Goal: Task Accomplishment & Management: Manage account settings

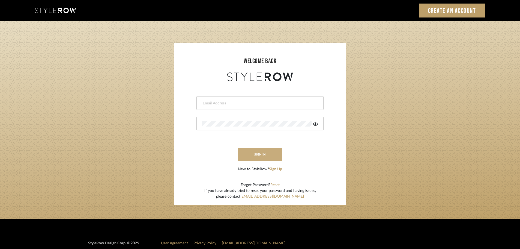
type input "[EMAIL_ADDRESS][DOMAIN_NAME]"
click at [258, 156] on button "sign in" at bounding box center [260, 154] width 44 height 13
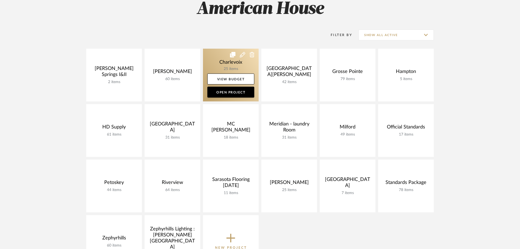
scroll to position [109, 0]
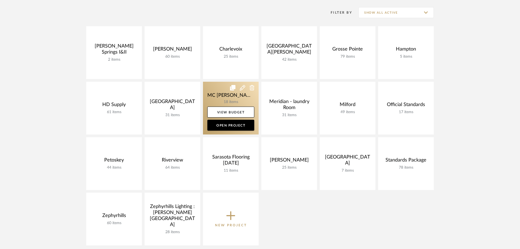
click at [223, 89] on link at bounding box center [231, 108] width 56 height 53
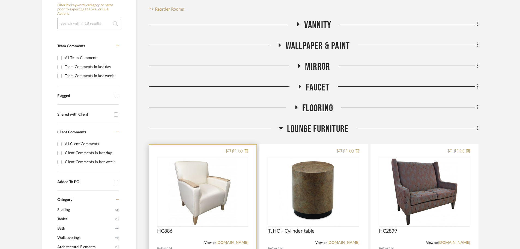
scroll to position [109, 0]
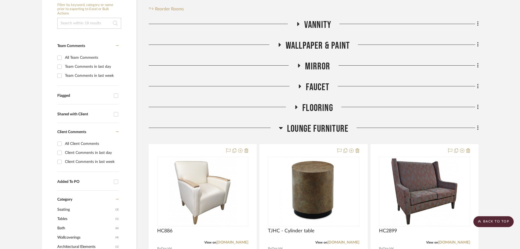
click at [299, 65] on icon at bounding box center [299, 65] width 7 height 4
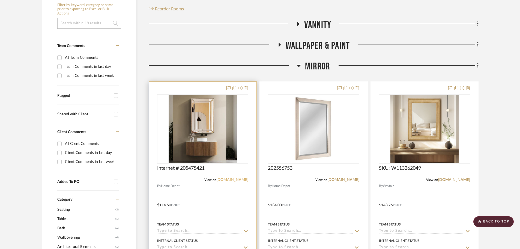
click at [225, 180] on link "[DOMAIN_NAME]" at bounding box center [233, 180] width 32 height 4
click at [299, 67] on icon at bounding box center [299, 65] width 4 height 7
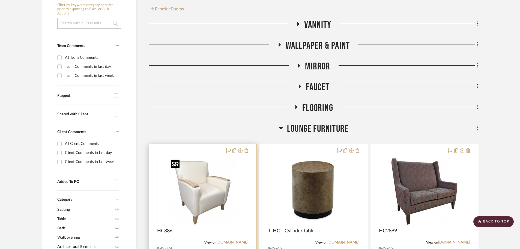
click at [205, 185] on img "0" at bounding box center [203, 191] width 68 height 68
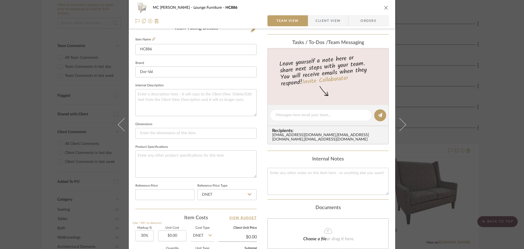
scroll to position [137, 0]
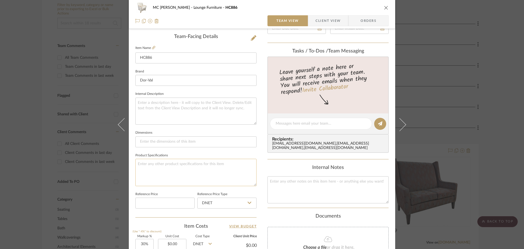
click at [174, 176] on textarea at bounding box center [195, 172] width 121 height 27
click at [168, 164] on textarea "Momentum Main Fabric : Hyde : Fern" at bounding box center [195, 172] width 121 height 27
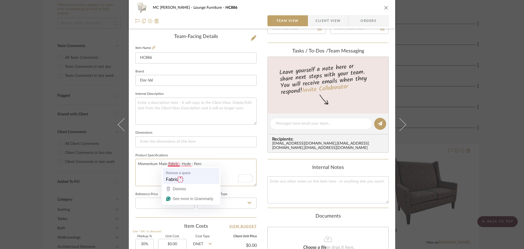
type textarea "Momentum Main Fabric: Hyde : Fern"
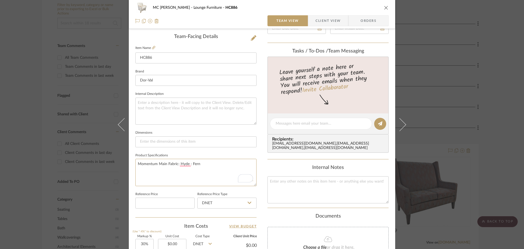
type textarea "Momentum Main Fabric : Hyde : Fern"
click at [187, 165] on textarea "Momentum Main Fabric : Hyde : Fern" at bounding box center [195, 172] width 121 height 27
click at [183, 163] on textarea "Momentum Main Fabric : Hyde : Fern" at bounding box center [195, 172] width 121 height 27
click at [171, 164] on textarea "Momentum Main Fabric : Hyde: Fern" at bounding box center [195, 172] width 121 height 27
click at [173, 177] on textarea "Momentum Main Fabric : Hyde: Fern" at bounding box center [195, 172] width 121 height 27
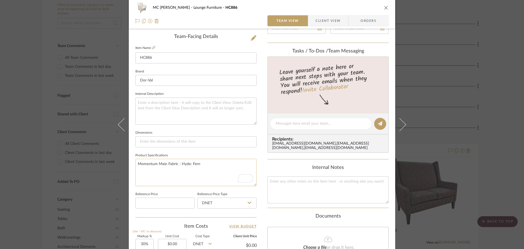
click at [172, 162] on textarea "Momentum Main Fabric : Hyde: Fern" at bounding box center [195, 172] width 121 height 27
click at [215, 165] on textarea "Momentum Main Fabric : Hyde: Fern" at bounding box center [195, 172] width 121 height 27
click at [208, 164] on textarea "Momentum Main Fabric : Hyde: Fern ------ Finish - Mangalore Mango" at bounding box center [195, 172] width 121 height 27
click at [211, 179] on textarea "Momentum Main Fabric : Hyde: Fern ------ Welt Fabric ------ Hyde : Cyprus------…" at bounding box center [195, 172] width 121 height 27
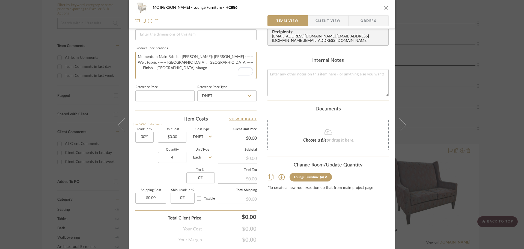
scroll to position [246, 0]
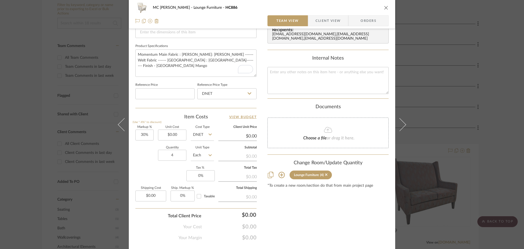
type textarea "Momentum Main Fabric : Hyde: Fern ------ Welt Fabric ------ Hyde : Cyprus------…"
click at [385, 8] on icon "close" at bounding box center [386, 7] width 4 height 4
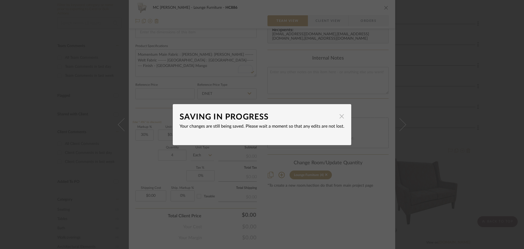
click at [337, 118] on span "button" at bounding box center [341, 116] width 11 height 11
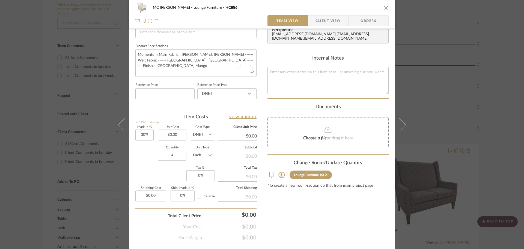
click at [384, 7] on icon "close" at bounding box center [386, 7] width 4 height 4
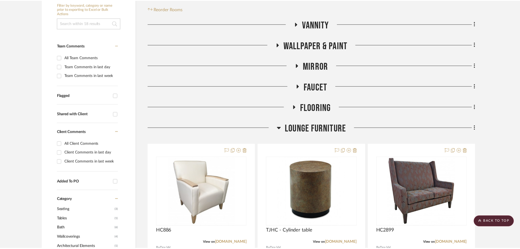
scroll to position [109, 0]
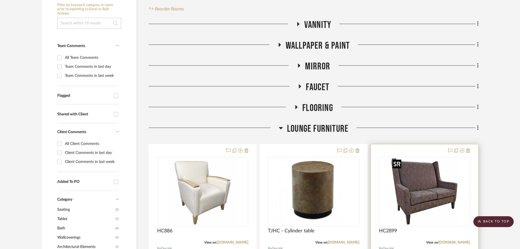
click at [0, 0] on img at bounding box center [0, 0] width 0 height 0
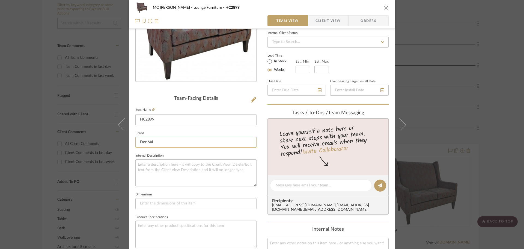
scroll to position [82, 0]
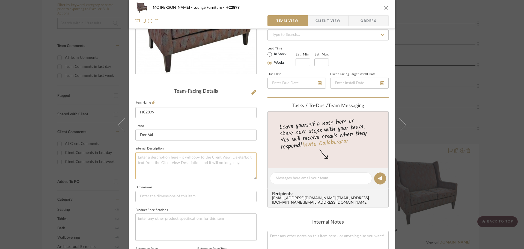
click at [170, 165] on textarea at bounding box center [195, 165] width 121 height 27
type textarea "Seat Fabric"
click at [201, 172] on textarea "Seat Fabric" at bounding box center [195, 165] width 121 height 27
click at [193, 158] on textarea "Seat Fabric : Hyde : Fern --------------- Main Fabric : Victory : Seascape ----…" at bounding box center [195, 165] width 121 height 27
click at [249, 158] on textarea "Seat Fabric : Hyde : Fern ----- Main Fabric : Victory : Seascape --------------…" at bounding box center [195, 165] width 121 height 27
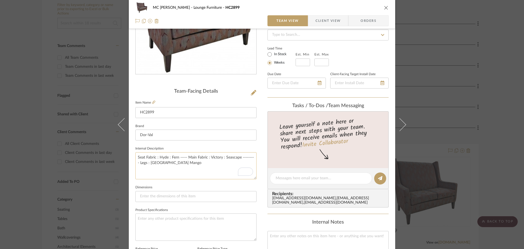
click at [190, 168] on textarea "Seat Fabric : Hyde : Fern ----- Main Fabric : Victory : Seascape --------- Legs…" at bounding box center [195, 165] width 121 height 27
drag, startPoint x: 173, startPoint y: 162, endPoint x: 132, endPoint y: 155, distance: 41.3
click at [132, 155] on div "MC Bonita Lounge Furniture HC2899 Team View Client View Orders Team-Facing Deta…" at bounding box center [262, 174] width 266 height 504
click at [158, 158] on textarea "Seat Fabric : Hyde : Fern ----- Main Fabric : Victory : Seascape --------- Legs…" at bounding box center [195, 165] width 121 height 27
click at [231, 158] on textarea "Seat Fabric : Momentum - Hyde : Fern ----- Main Fabric : Victory : Seascape ---…" at bounding box center [195, 165] width 121 height 27
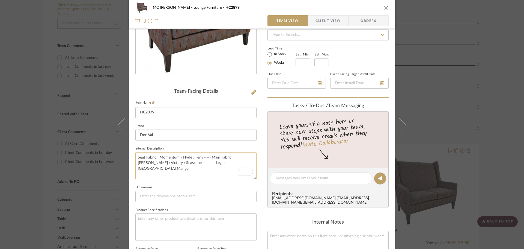
click at [232, 167] on textarea "Seat Fabric : Momentum - Hyde : Fern ----- Main Fabric : Burch : Victory : Seas…" at bounding box center [195, 165] width 121 height 27
drag, startPoint x: 232, startPoint y: 167, endPoint x: 127, endPoint y: 156, distance: 105.7
click at [129, 156] on div "MC Bonita Lounge Furniture HC2899 Team View Client View Orders Team-Facing Deta…" at bounding box center [262, 174] width 266 height 504
type textarea "Seat Fabric : Momentum - Hyde : Fern ----- Main Fabric : Burch : Victory : Seas…"
click at [384, 7] on icon "close" at bounding box center [386, 7] width 4 height 4
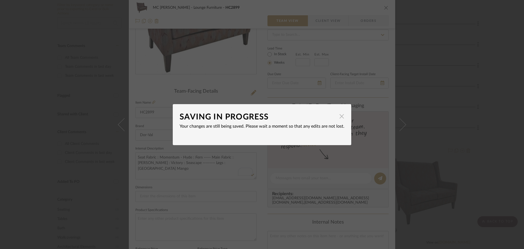
click at [338, 117] on span "button" at bounding box center [341, 116] width 11 height 11
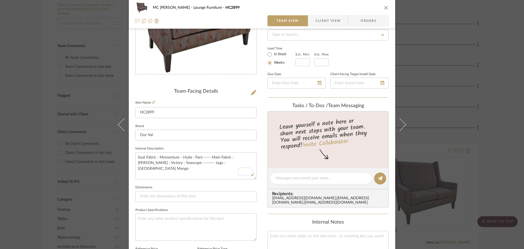
click at [384, 9] on icon "close" at bounding box center [386, 7] width 4 height 4
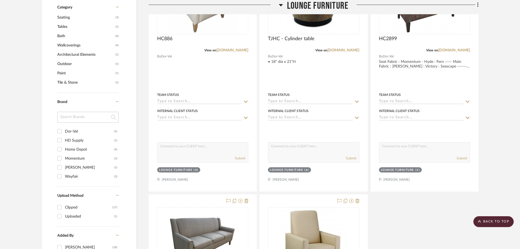
scroll to position [410, 0]
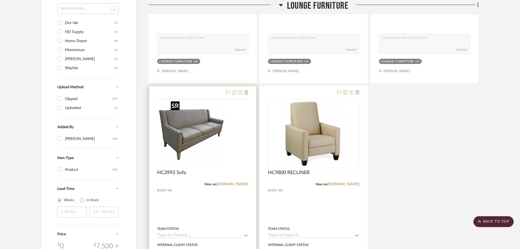
click at [0, 0] on img at bounding box center [0, 0] width 0 height 0
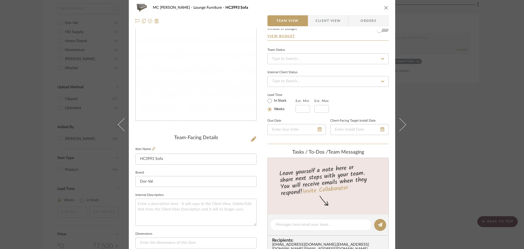
scroll to position [82, 0]
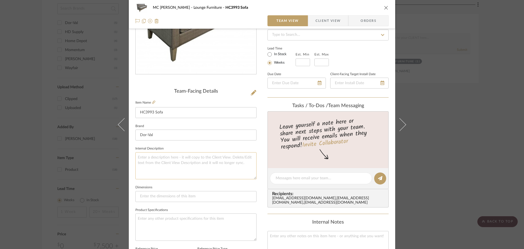
click at [201, 163] on textarea at bounding box center [195, 165] width 121 height 27
paste textarea "Seat Fabric : Momentum - Hyde : Fern ----- Main Fabric : Burch : Victory : Seas…"
click at [201, 167] on textarea "Seat Fabric : Momentum - Hyde : Fern ----- Main Fabric : Burch : Victory : Seas…" at bounding box center [195, 165] width 121 height 27
drag, startPoint x: 192, startPoint y: 164, endPoint x: 225, endPoint y: 163, distance: 32.5
click at [225, 163] on textarea "Seat Fabric : Momentum - Hyde : Fern ----- Main Fabric : Burch : Victory : Seas…" at bounding box center [195, 165] width 121 height 27
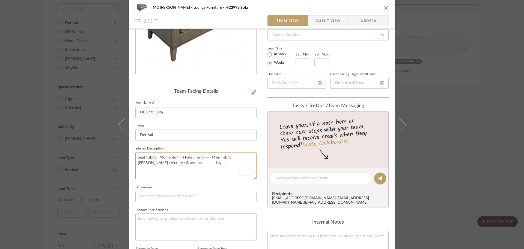
paste textarea "Mangalore Mango"
click at [223, 162] on textarea "Seat Fabric : Momentum - Hyde : Fern ----- Main Fabric : Burch : Victory : Seas…" at bounding box center [195, 165] width 121 height 27
drag, startPoint x: 223, startPoint y: 162, endPoint x: 196, endPoint y: 163, distance: 27.3
click at [196, 163] on textarea "Seat Fabric : Momentum - Hyde : Fern ----- Main Fabric : Burch : Victory : Seas…" at bounding box center [195, 165] width 121 height 27
type textarea "Seat Fabric : Momentum - Hyde : Fern ----- Main Fabric : Burch : Victory : Seas…"
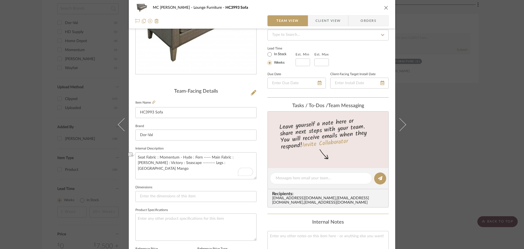
click at [384, 7] on icon "close" at bounding box center [386, 7] width 4 height 4
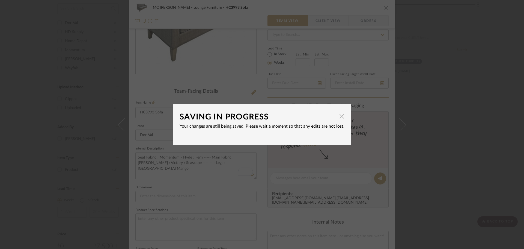
click at [339, 115] on span "button" at bounding box center [341, 116] width 11 height 11
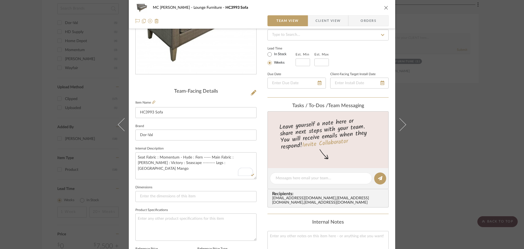
click at [385, 10] on button "close" at bounding box center [386, 7] width 5 height 5
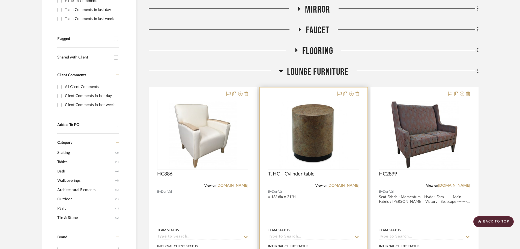
scroll to position [164, 0]
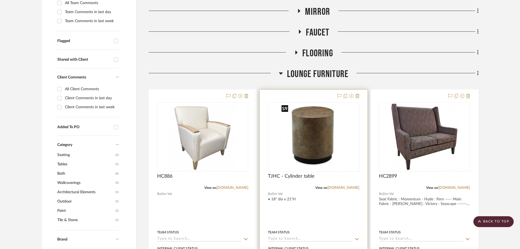
click at [319, 127] on img "0" at bounding box center [314, 137] width 69 height 68
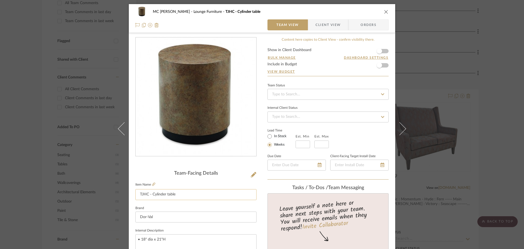
scroll to position [109, 0]
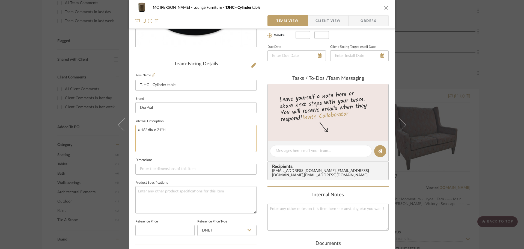
click at [181, 135] on textarea "• 18" dia x 21"H" at bounding box center [195, 138] width 121 height 27
paste textarea "Mangalore Mango"
type textarea "• 18" dia x 21"H Mangalore Mango"
click at [385, 7] on icon "close" at bounding box center [386, 7] width 4 height 4
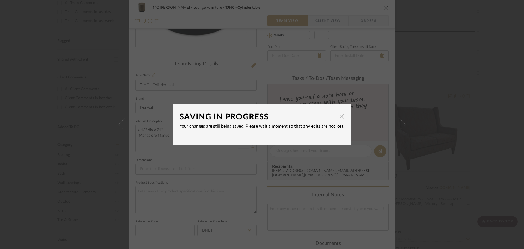
click at [340, 115] on span "button" at bounding box center [341, 116] width 11 height 11
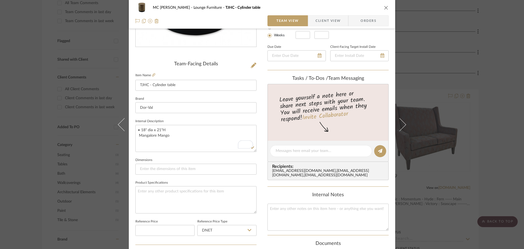
drag, startPoint x: 385, startPoint y: 7, endPoint x: 384, endPoint y: 10, distance: 3.1
click at [384, 7] on icon "close" at bounding box center [386, 7] width 4 height 4
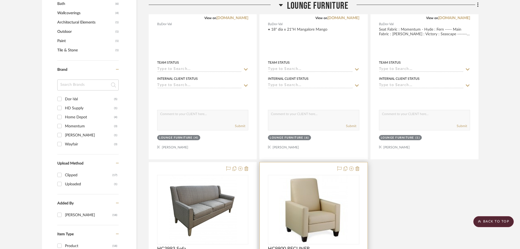
scroll to position [331, 0]
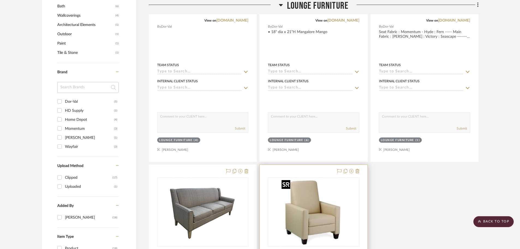
click at [323, 204] on img "0" at bounding box center [314, 212] width 68 height 68
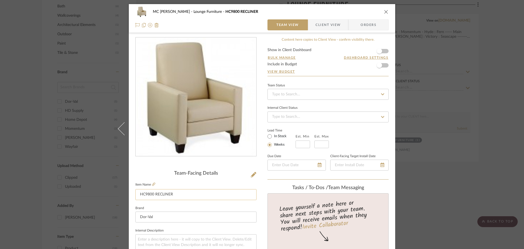
scroll to position [109, 0]
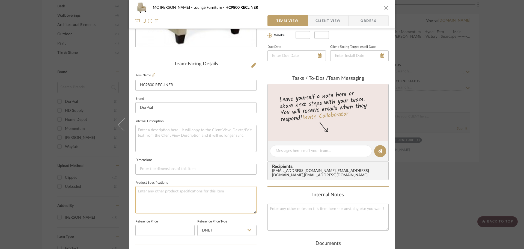
click at [241, 196] on textarea at bounding box center [195, 199] width 121 height 27
type textarea "M"
click at [152, 192] on textarea "All over fabric : Momentum : Ayano : Rosewood" at bounding box center [195, 199] width 121 height 27
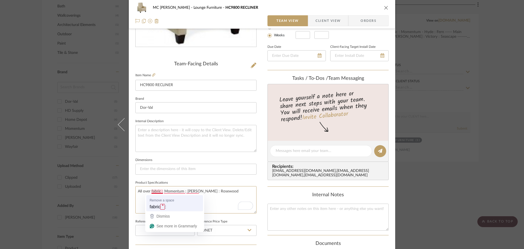
type textarea "All over fabric: Momentum : Ayano : Rosewood"
type textarea "All over fabric : Momentum : Ayano : Rosewood"
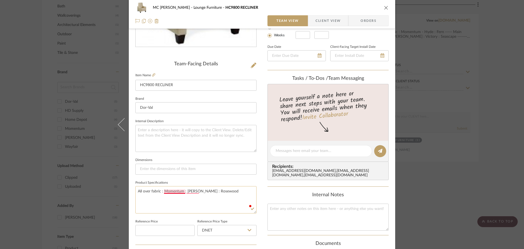
click at [164, 191] on textarea "All over fabric : Momentum : Ayano : Rosewood" at bounding box center [195, 199] width 121 height 27
click at [168, 191] on textarea "All over fabric : Momentum : Ayano : Rosewood" at bounding box center [195, 199] width 121 height 27
click at [189, 192] on textarea "All over fabric : Momentum: Ayano : Rosewood" at bounding box center [195, 199] width 121 height 27
click at [189, 191] on textarea "All over fabric : Momentum: Ayano : Rosewood" at bounding box center [195, 199] width 121 height 27
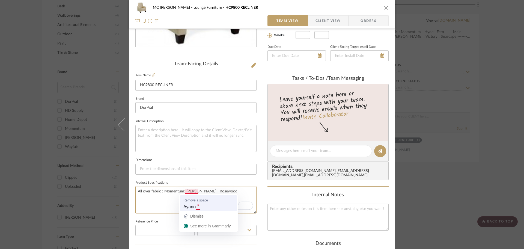
type textarea "All over fabric : Momentum: Ayano: Rosewood"
type textarea "All over fabric : Momentum: Ayano : Rosewood"
click at [185, 191] on textarea "All over fabric : Momentum: Ayano : Rosewood" at bounding box center [195, 199] width 121 height 27
click at [189, 203] on textarea "All over fabric : Momentum: Ayano: Rosewood" at bounding box center [195, 199] width 121 height 27
type textarea "All over fabric : Momentum: Ayano: Rosewood"
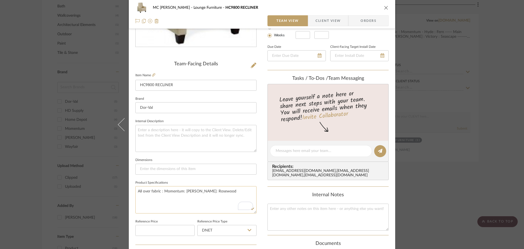
click at [221, 196] on textarea "All over fabric : Momentum: Ayano: Rosewood" at bounding box center [195, 199] width 121 height 27
type textarea "All over fabric : Momentum: Ayano: Rosewood ------ Wood Finish - Mangalore Mango"
click at [268, 196] on div "Internal Notes" at bounding box center [328, 195] width 121 height 6
click at [384, 7] on icon "close" at bounding box center [386, 7] width 4 height 4
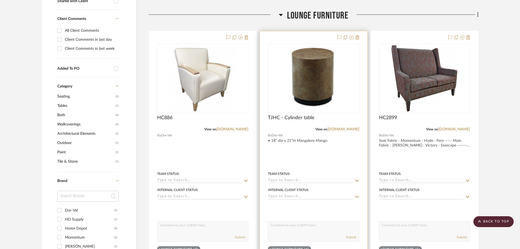
scroll to position [222, 0]
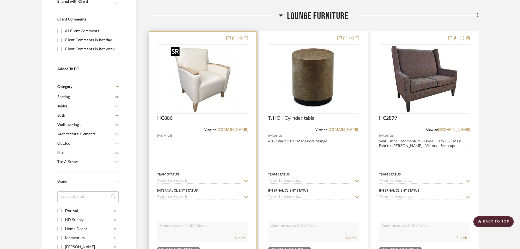
click at [209, 72] on img "0" at bounding box center [203, 79] width 68 height 68
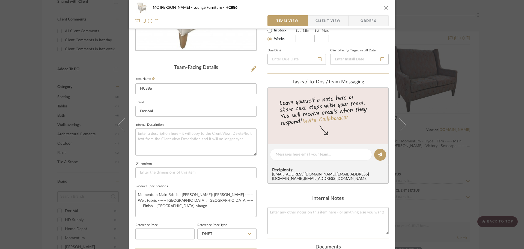
scroll to position [109, 0]
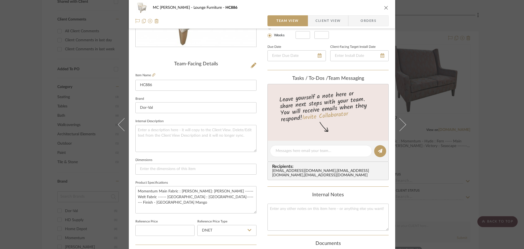
click at [384, 7] on icon "close" at bounding box center [386, 7] width 4 height 4
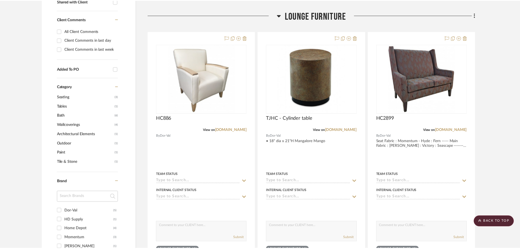
scroll to position [222, 0]
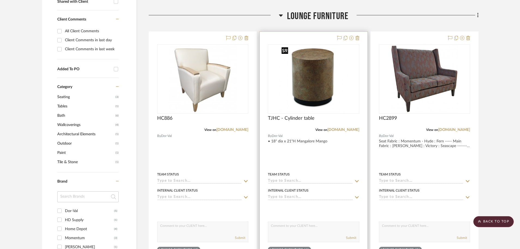
click at [340, 84] on img "0" at bounding box center [314, 79] width 69 height 68
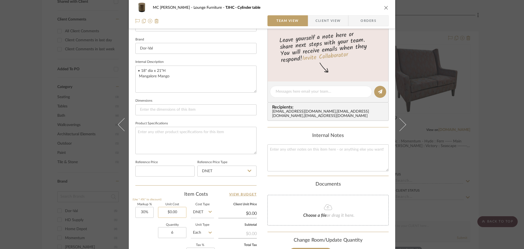
scroll to position [191, 0]
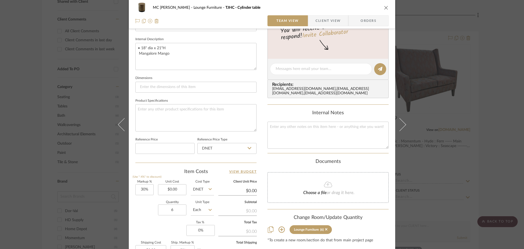
click at [384, 7] on icon "close" at bounding box center [386, 7] width 4 height 4
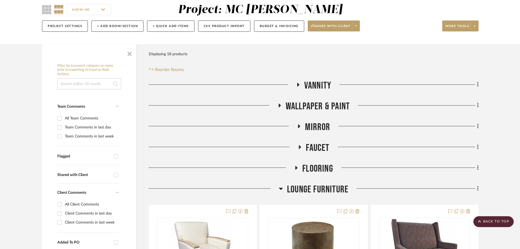
scroll to position [31, 0]
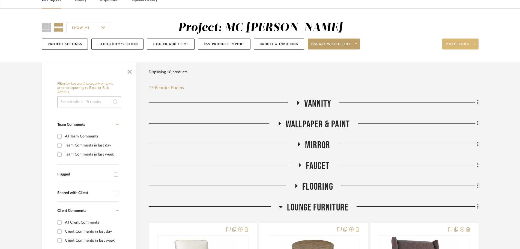
click at [474, 46] on span at bounding box center [475, 44] width 8 height 8
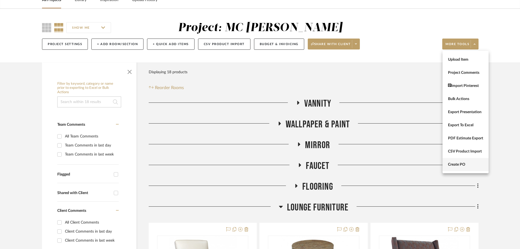
click at [446, 161] on button "Create PO" at bounding box center [466, 164] width 46 height 13
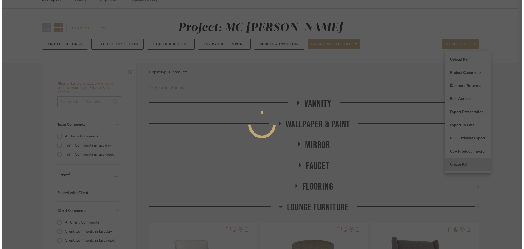
scroll to position [0, 0]
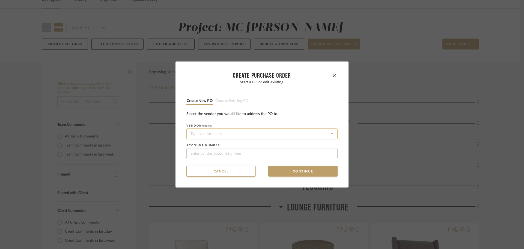
click at [236, 137] on input at bounding box center [261, 133] width 151 height 11
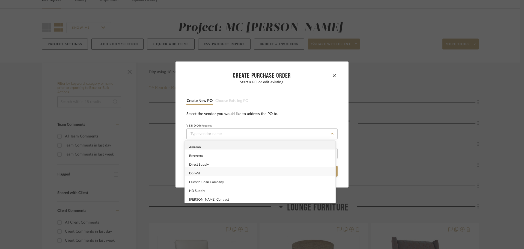
click at [235, 173] on div "Dor-Val" at bounding box center [260, 171] width 151 height 9
type input "Dor-Val"
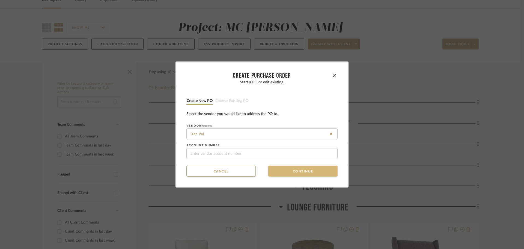
click at [284, 174] on button "Continue" at bounding box center [302, 170] width 69 height 11
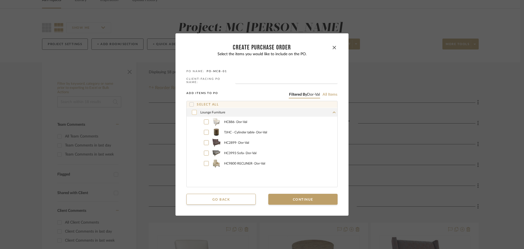
click at [193, 110] on icon at bounding box center [194, 112] width 3 height 4
click at [297, 199] on button "Continue" at bounding box center [302, 199] width 69 height 11
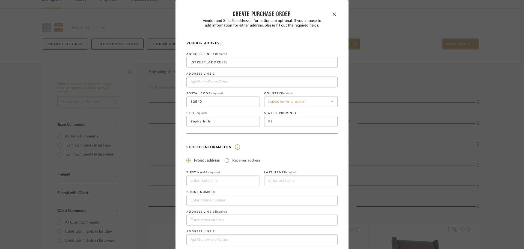
scroll to position [64, 0]
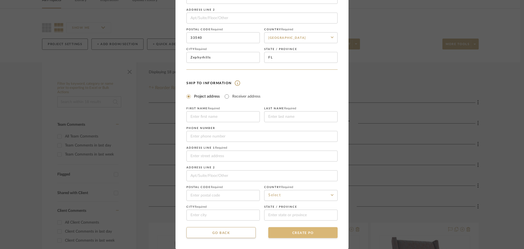
click at [309, 231] on button "CREATE PO" at bounding box center [302, 232] width 69 height 11
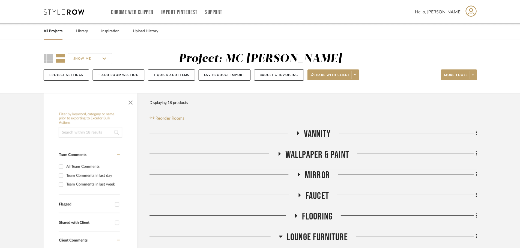
scroll to position [31, 0]
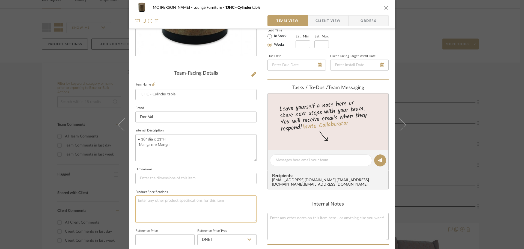
scroll to position [109, 0]
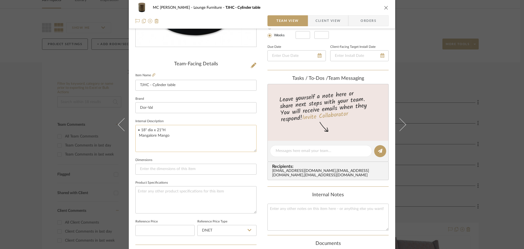
click at [163, 130] on textarea "• 18" dia x 21"H Mangalore Mango" at bounding box center [195, 138] width 121 height 27
click at [138, 136] on textarea "• 18" dia x 21"H-------- Mangalore Mango" at bounding box center [195, 138] width 121 height 27
type textarea "• 18" dia x 21"H-------- Mangalore Mango"
click at [201, 158] on fieldset "Dimensions" at bounding box center [195, 165] width 121 height 18
click at [386, 8] on icon "close" at bounding box center [386, 7] width 4 height 4
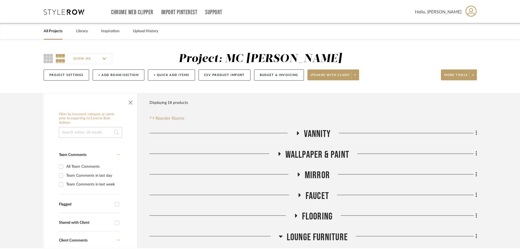
scroll to position [31, 0]
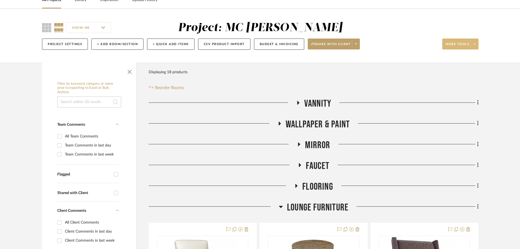
click at [477, 46] on span at bounding box center [475, 44] width 8 height 8
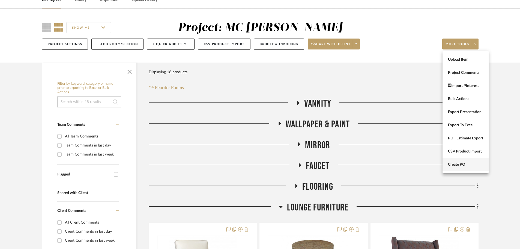
click at [469, 164] on span "Create PO" at bounding box center [465, 164] width 35 height 5
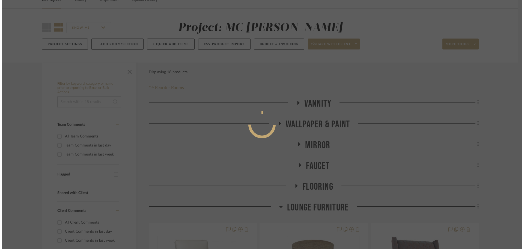
scroll to position [0, 0]
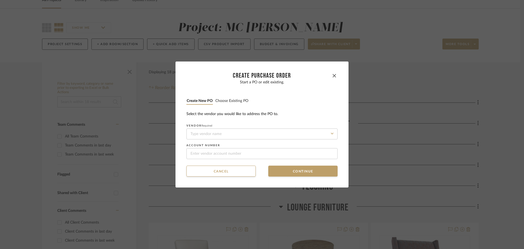
click at [231, 103] on button "Choose existing PO" at bounding box center [232, 100] width 34 height 5
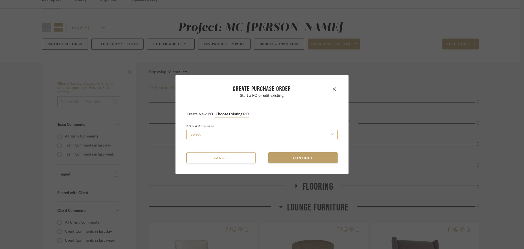
click at [238, 129] on input at bounding box center [261, 134] width 151 height 11
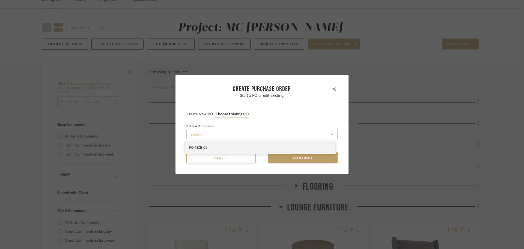
click at [238, 146] on div "PO-MCB-01" at bounding box center [260, 147] width 151 height 13
type input "PO-MCB-01"
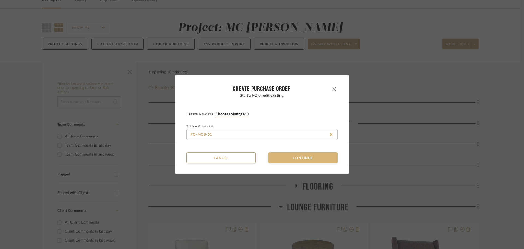
click at [282, 156] on button "Continue" at bounding box center [302, 157] width 69 height 11
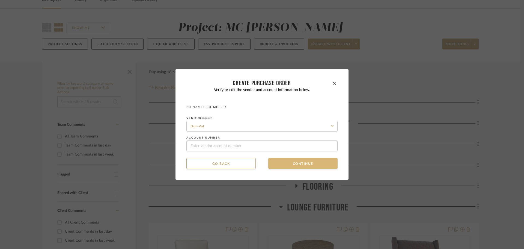
click at [284, 164] on button "Continue" at bounding box center [302, 163] width 69 height 11
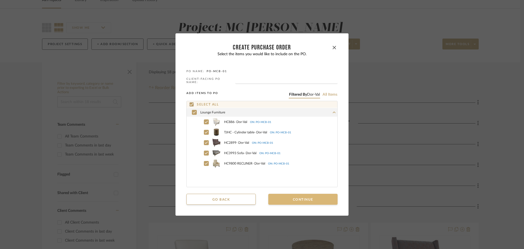
click at [290, 197] on button "Continue" at bounding box center [302, 199] width 69 height 11
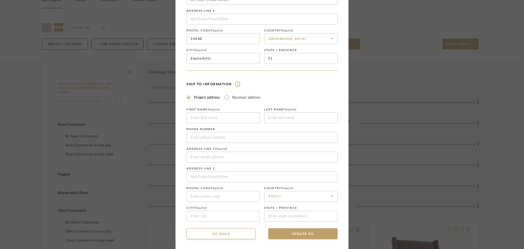
scroll to position [64, 0]
click at [312, 232] on button "UPDATE PO" at bounding box center [302, 232] width 69 height 11
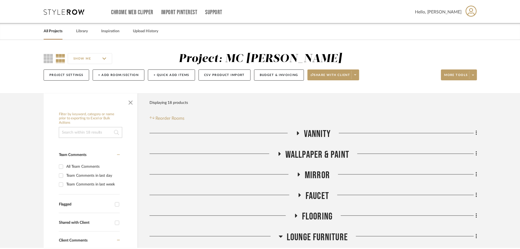
scroll to position [31, 0]
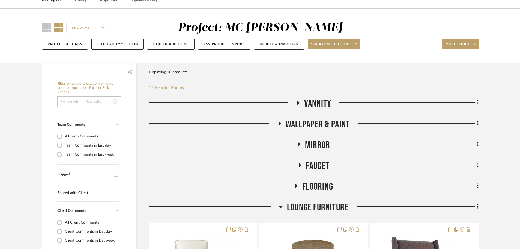
click at [280, 208] on icon at bounding box center [281, 206] width 4 height 7
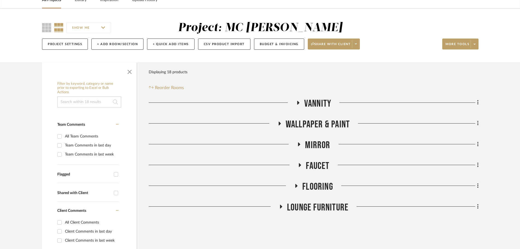
click at [299, 101] on icon at bounding box center [298, 102] width 7 height 4
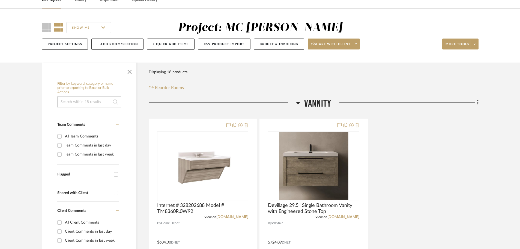
click at [299, 101] on icon at bounding box center [298, 102] width 4 height 7
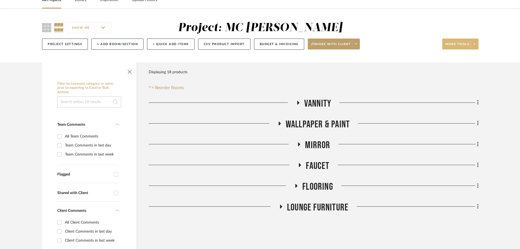
click at [474, 45] on span at bounding box center [475, 44] width 8 height 8
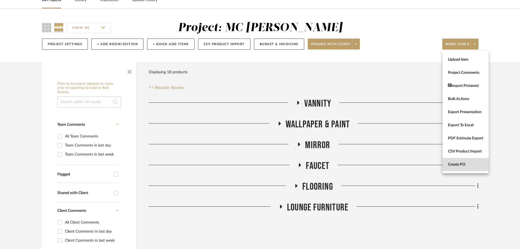
click at [458, 167] on button "Create PO" at bounding box center [466, 164] width 46 height 13
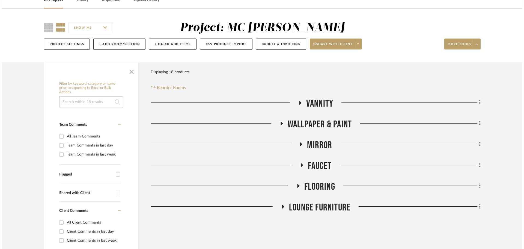
scroll to position [0, 0]
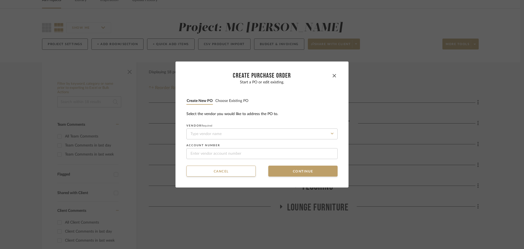
click at [220, 100] on button "Choose existing PO" at bounding box center [232, 100] width 34 height 5
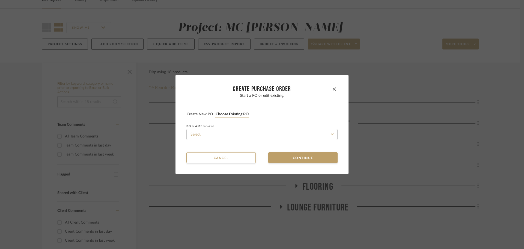
click at [205, 111] on li "Create new PO" at bounding box center [199, 114] width 27 height 7
click at [205, 113] on button "Create new PO" at bounding box center [199, 114] width 27 height 5
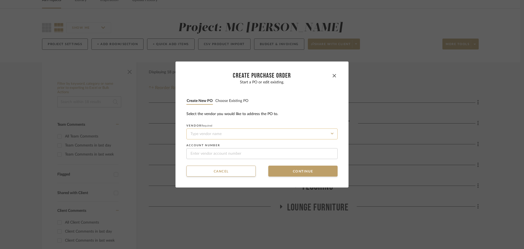
click at [208, 134] on input at bounding box center [261, 133] width 151 height 11
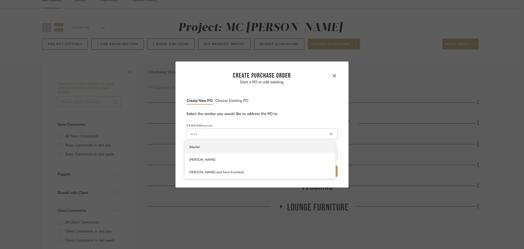
click at [209, 144] on div "Wayfair" at bounding box center [260, 147] width 151 height 13
type input "Wayfair"
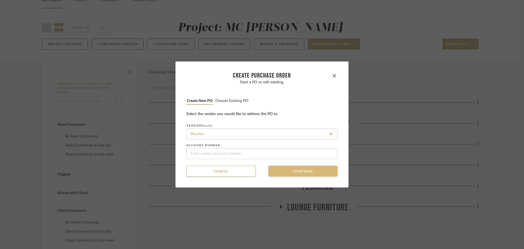
click at [289, 176] on button "Continue" at bounding box center [302, 170] width 69 height 11
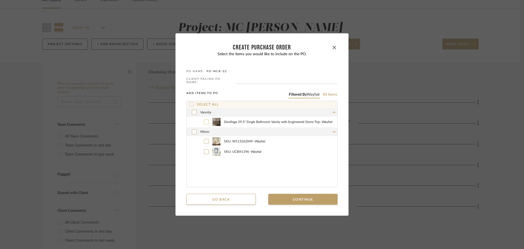
click at [245, 122] on span "Devillage 29.5'' Single Bathroom Vanity with Engineered Stone Top - Wayfair" at bounding box center [280, 122] width 113 height 4
click at [286, 199] on button "Continue" at bounding box center [302, 199] width 69 height 11
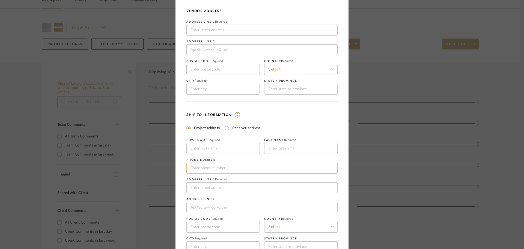
scroll to position [64, 0]
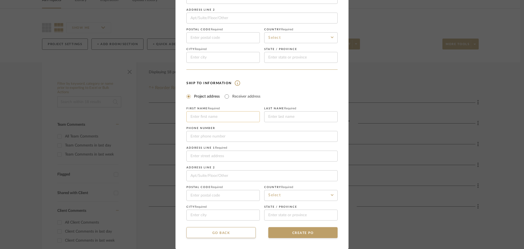
click at [196, 114] on input at bounding box center [222, 116] width 73 height 11
type input "American House"
click at [269, 119] on input "Bontita" at bounding box center [300, 116] width 73 height 11
type input "Bonita"
click at [194, 154] on input at bounding box center [261, 155] width 151 height 11
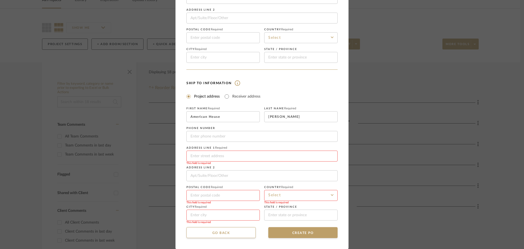
paste input "11400 Longfellow Lane, Bonita Springs, FL 34135"
drag, startPoint x: 233, startPoint y: 156, endPoint x: 282, endPoint y: 158, distance: 49.5
click at [282, 158] on input "11400 Longfellow Lane, Bonita Springs, FL 34135" at bounding box center [261, 155] width 151 height 11
type input "11400 Longfellow Lane,"
click at [212, 212] on input at bounding box center [222, 214] width 73 height 11
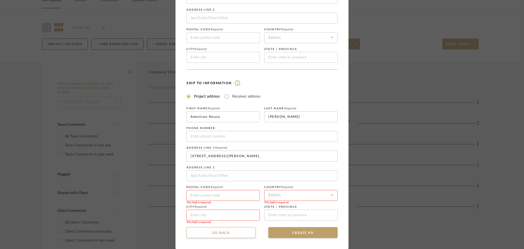
paste input "Bonita Springs, FL 34135"
drag, startPoint x: 235, startPoint y: 215, endPoint x: 225, endPoint y: 215, distance: 10.7
click at [225, 215] on input "Bonita Springs, FL 34135" at bounding box center [222, 214] width 73 height 11
type input "Bonita Springs, FL"
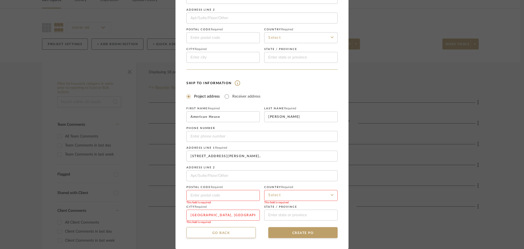
click at [210, 192] on input at bounding box center [222, 195] width 73 height 11
paste input "34135"
type input "34135"
click at [283, 193] on input at bounding box center [300, 195] width 73 height 11
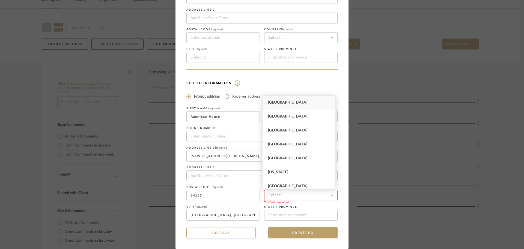
click at [278, 102] on span "[GEOGRAPHIC_DATA]" at bounding box center [287, 102] width 39 height 4
type input "[GEOGRAPHIC_DATA]"
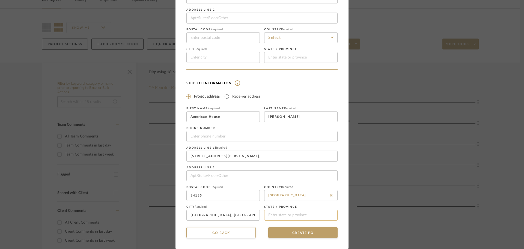
click at [285, 210] on input at bounding box center [300, 214] width 73 height 11
type input "FL"
click at [245, 213] on input "Bonita Springs, FL" at bounding box center [222, 214] width 73 height 11
type input "[PERSON_NAME][GEOGRAPHIC_DATA]"
click at [247, 155] on input "11400 Longfellow Lane," at bounding box center [261, 155] width 151 height 11
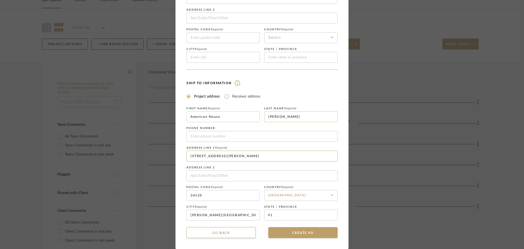
type input "[STREET_ADDRESS][PERSON_NAME]"
click at [297, 117] on input "Bonita" at bounding box center [300, 116] width 73 height 11
click at [293, 117] on input "Bonita- Memoery Care" at bounding box center [300, 116] width 73 height 11
type input "[PERSON_NAME]- Memory Care"
click at [322, 81] on h4 "Ship To Information" at bounding box center [261, 82] width 151 height 5
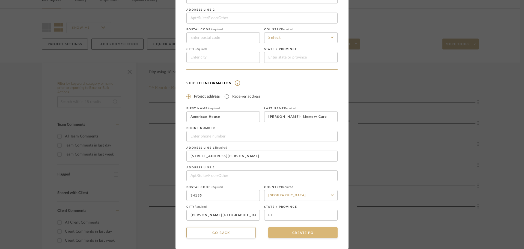
click at [290, 236] on button "CREATE PO" at bounding box center [302, 232] width 69 height 11
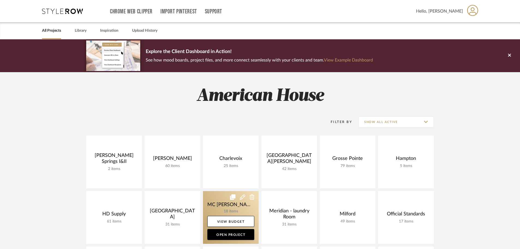
click at [208, 203] on link at bounding box center [231, 217] width 56 height 53
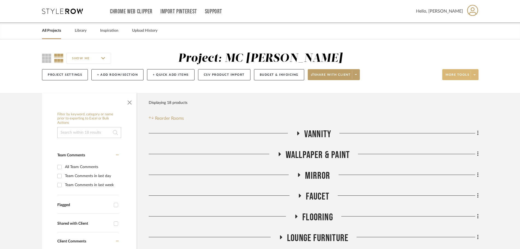
click at [474, 77] on span at bounding box center [475, 74] width 8 height 8
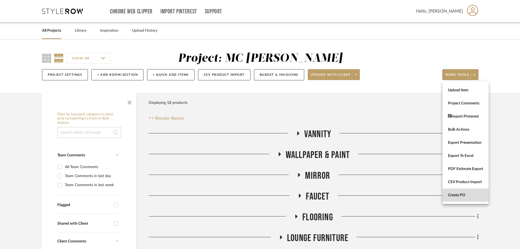
click at [468, 192] on button "Create PO" at bounding box center [466, 194] width 46 height 13
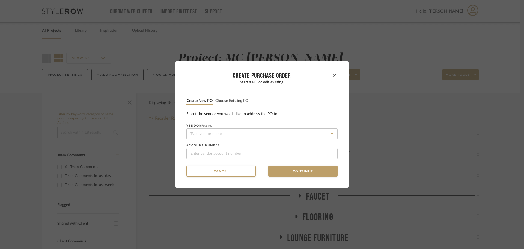
click at [235, 100] on button "Choose existing PO" at bounding box center [232, 100] width 34 height 5
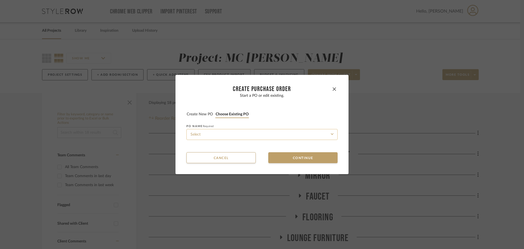
click at [249, 132] on input at bounding box center [261, 134] width 151 height 11
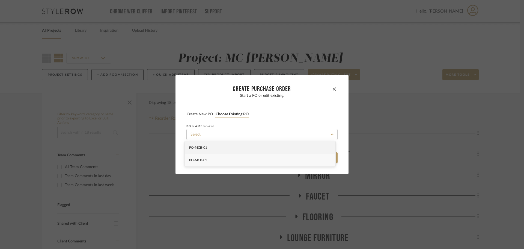
click at [247, 159] on div "PO-MCB-02" at bounding box center [260, 160] width 151 height 13
type input "PO-MCB-02"
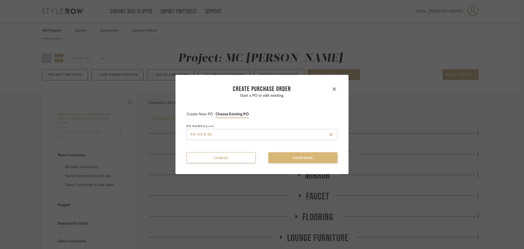
click at [282, 152] on button "Continue" at bounding box center [302, 157] width 69 height 11
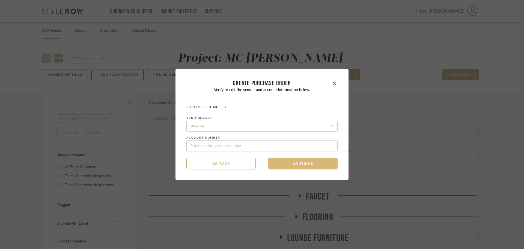
click at [282, 160] on button "Continue" at bounding box center [302, 163] width 69 height 11
click at [282, 163] on button "Continue" at bounding box center [302, 163] width 69 height 11
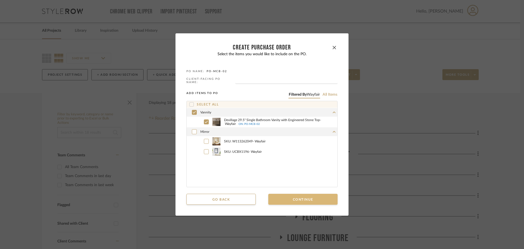
click at [288, 197] on button "Continue" at bounding box center [302, 199] width 69 height 11
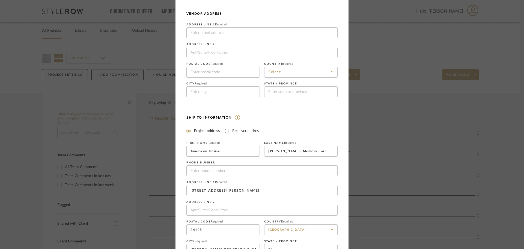
scroll to position [64, 0]
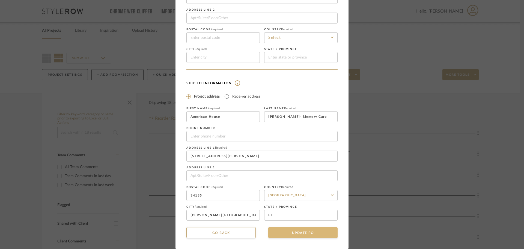
click at [301, 233] on button "UPDATE PO" at bounding box center [302, 232] width 69 height 11
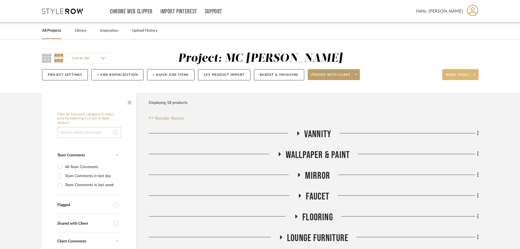
click at [476, 78] on span at bounding box center [475, 74] width 8 height 8
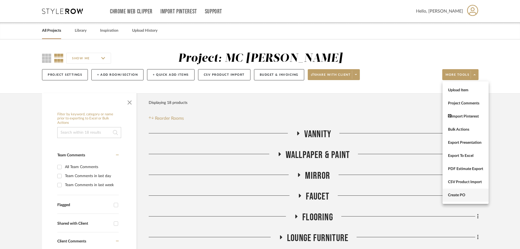
click at [475, 193] on span "Create PO" at bounding box center [465, 195] width 35 height 5
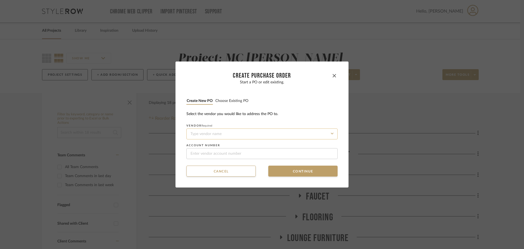
click at [223, 135] on input at bounding box center [261, 133] width 151 height 11
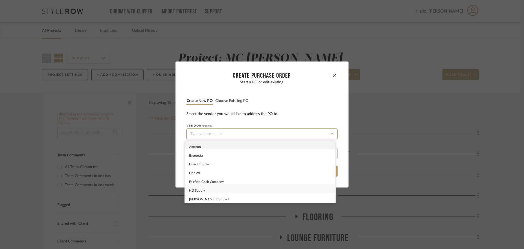
scroll to position [0, 0]
click at [214, 132] on input at bounding box center [261, 133] width 151 height 11
click at [221, 165] on div "Home Depot" at bounding box center [260, 162] width 151 height 9
type input "Home Depot"
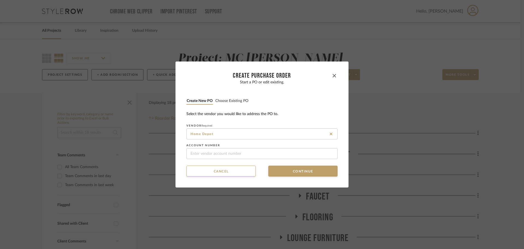
click at [265, 165] on div "Cancel Continue" at bounding box center [261, 170] width 151 height 11
click at [272, 169] on button "Continue" at bounding box center [302, 170] width 69 height 11
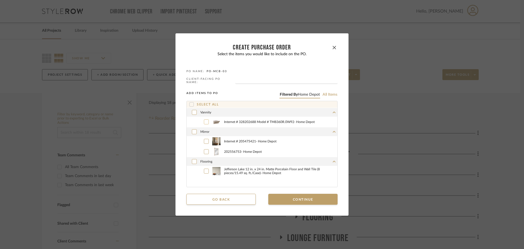
click at [205, 121] on icon at bounding box center [206, 122] width 3 height 4
click at [202, 157] on div "Flooring" at bounding box center [262, 161] width 151 height 9
click at [206, 119] on div at bounding box center [206, 121] width 5 height 5
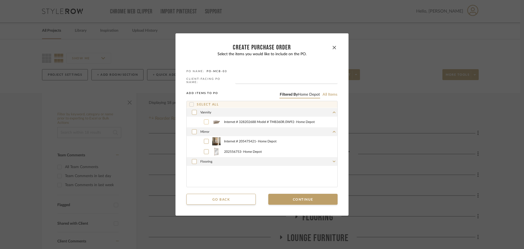
click at [204, 121] on div at bounding box center [206, 121] width 5 height 5
click at [205, 151] on icon at bounding box center [206, 151] width 3 height 2
click at [193, 159] on icon at bounding box center [194, 161] width 3 height 4
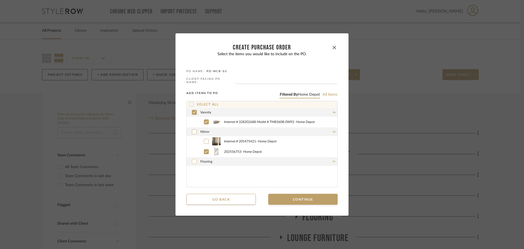
click at [193, 159] on icon at bounding box center [194, 161] width 3 height 4
click at [333, 158] on div "Flooring" at bounding box center [262, 161] width 151 height 9
click at [200, 169] on label "Jefferson Lake 12 in. x 24 in. Matte Porcelain Floor and Wall Tile (8 pieces/15…" at bounding box center [268, 171] width 139 height 8
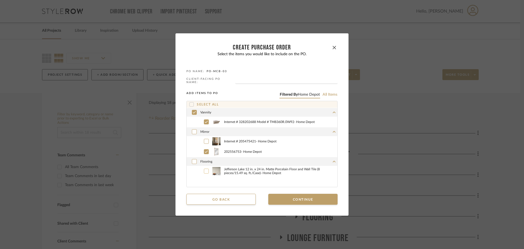
click at [314, 198] on button "Continue" at bounding box center [302, 199] width 69 height 11
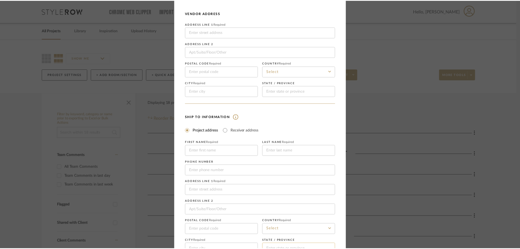
scroll to position [64, 0]
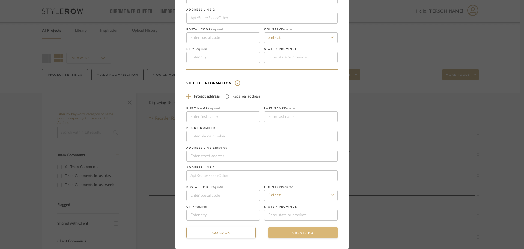
click at [283, 233] on button "CREATE PO" at bounding box center [302, 232] width 69 height 11
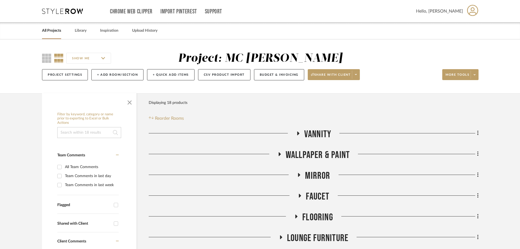
click at [295, 134] on icon at bounding box center [298, 133] width 7 height 4
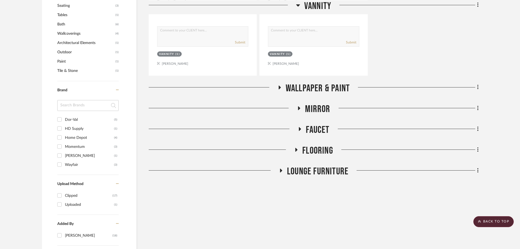
scroll to position [300, 0]
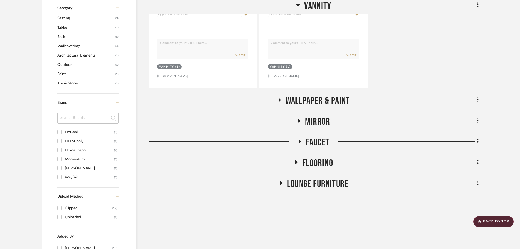
click at [300, 119] on icon at bounding box center [299, 121] width 7 height 4
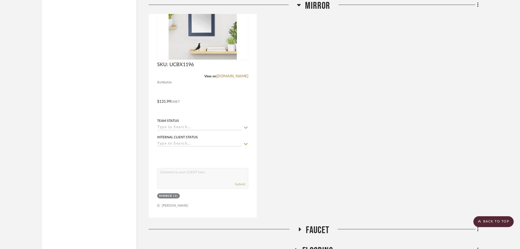
scroll to position [775, 0]
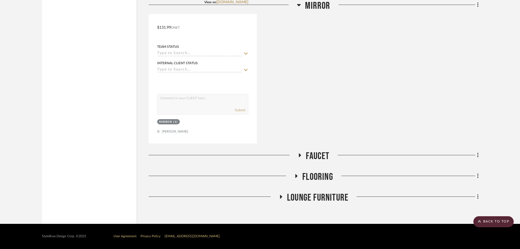
click at [295, 172] on h3 "Flooring" at bounding box center [313, 177] width 39 height 12
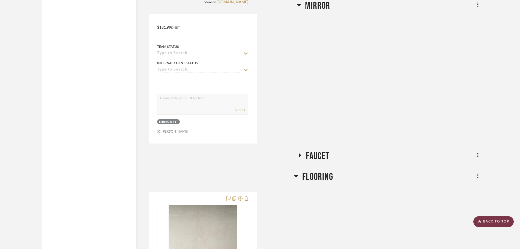
click at [496, 222] on scroll-to-top-button "BACK TO TOP" at bounding box center [494, 221] width 40 height 11
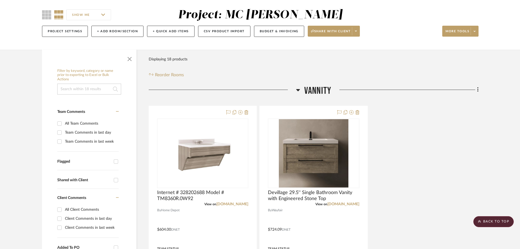
scroll to position [0, 0]
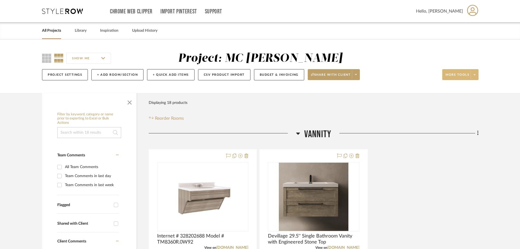
click at [476, 72] on span at bounding box center [475, 74] width 8 height 8
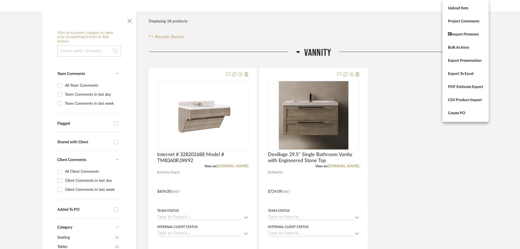
scroll to position [82, 0]
click at [452, 116] on button "Create PO" at bounding box center [466, 112] width 46 height 13
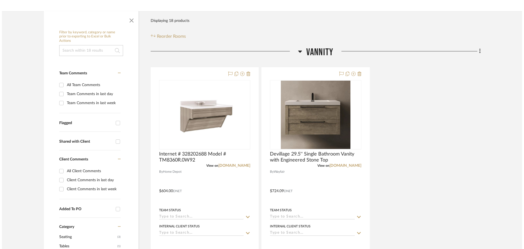
scroll to position [0, 0]
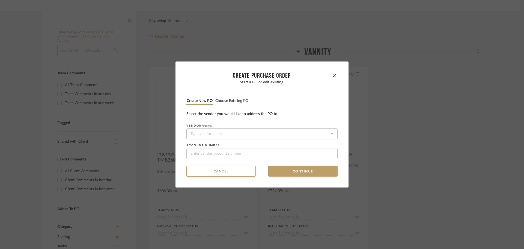
click at [229, 100] on button "Choose existing PO" at bounding box center [232, 100] width 34 height 5
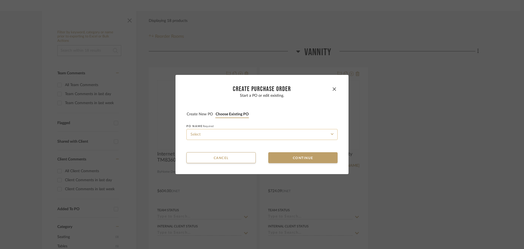
click at [236, 134] on input at bounding box center [261, 134] width 151 height 11
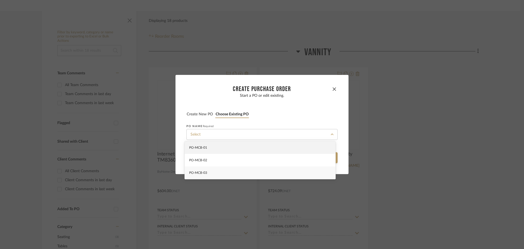
click at [235, 168] on div "PO-MCB-03" at bounding box center [260, 172] width 151 height 13
type input "PO-MCB-03"
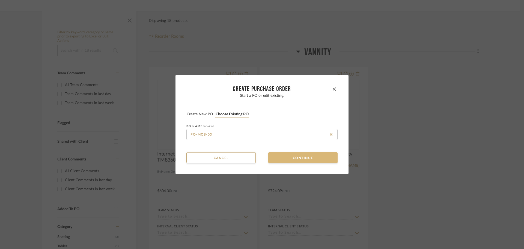
click at [282, 159] on button "Continue" at bounding box center [302, 157] width 69 height 11
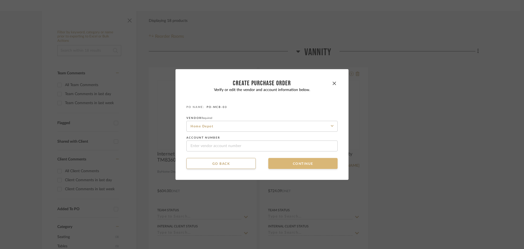
click at [283, 161] on button "Continue" at bounding box center [302, 163] width 69 height 11
click at [283, 164] on button "Continue" at bounding box center [302, 163] width 69 height 11
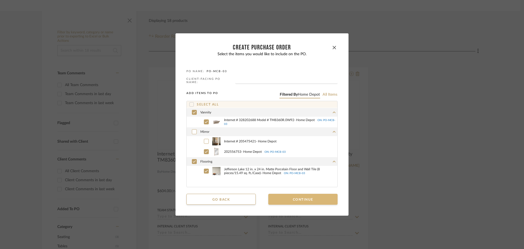
click at [284, 200] on button "Continue" at bounding box center [302, 199] width 69 height 11
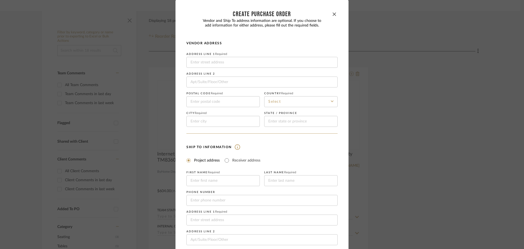
scroll to position [64, 0]
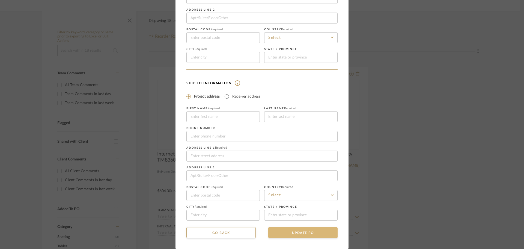
click at [295, 229] on button "UPDATE PO" at bounding box center [302, 232] width 69 height 11
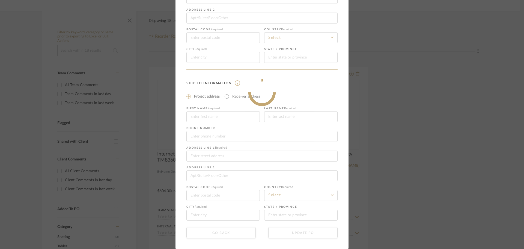
click at [395, 149] on div "CREATE Purchase order Vendor and Ship To address information are optional. If y…" at bounding box center [262, 124] width 524 height 249
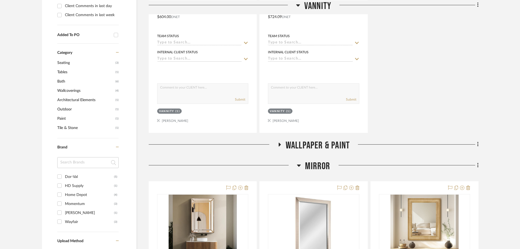
scroll to position [355, 0]
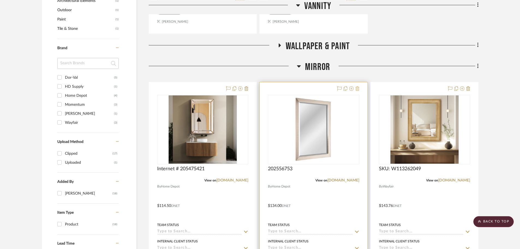
click at [357, 86] on icon at bounding box center [358, 88] width 4 height 4
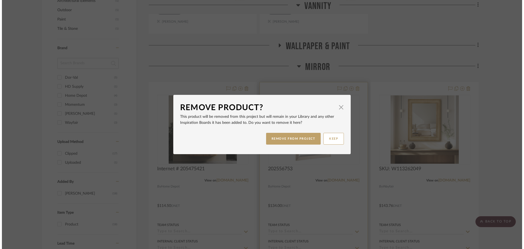
scroll to position [0, 0]
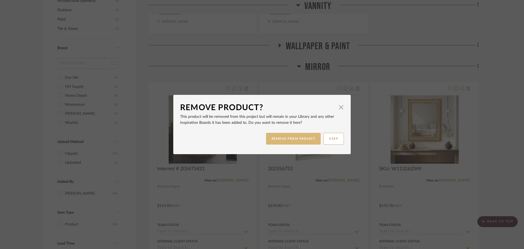
click at [295, 140] on button "REMOVE FROM PROJECT" at bounding box center [293, 139] width 55 height 12
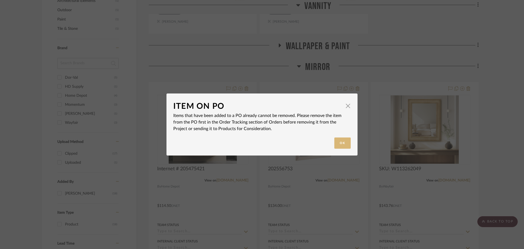
click at [341, 141] on button "Ok" at bounding box center [342, 142] width 16 height 11
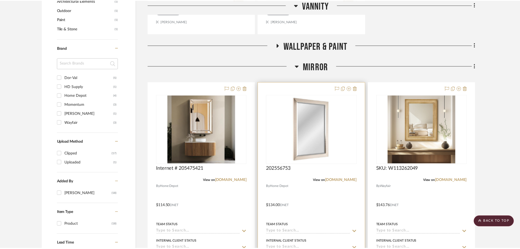
scroll to position [355, 0]
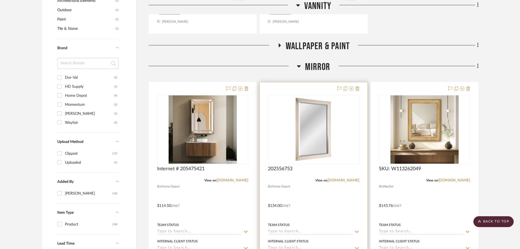
click at [325, 87] on div at bounding box center [314, 201] width 108 height 239
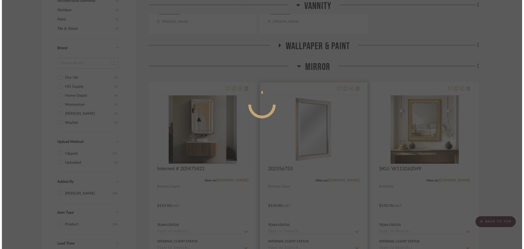
scroll to position [0, 0]
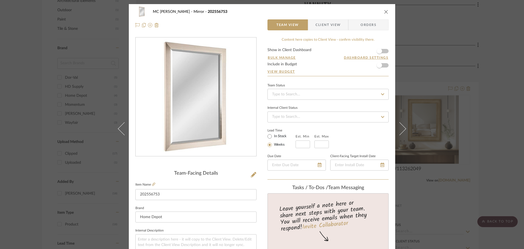
drag, startPoint x: 354, startPoint y: 25, endPoint x: 348, endPoint y: 31, distance: 8.3
click at [355, 25] on span "Orders" at bounding box center [369, 24] width 28 height 11
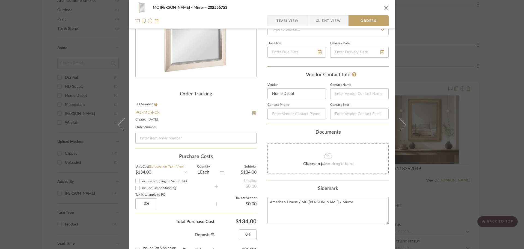
scroll to position [82, 0]
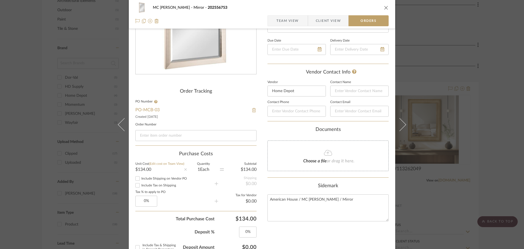
click at [253, 108] on img at bounding box center [254, 110] width 5 height 4
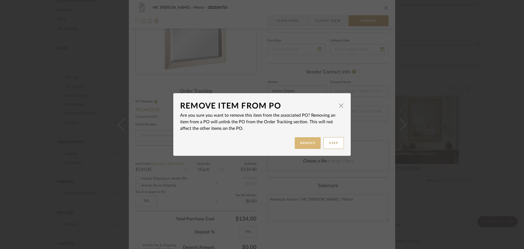
click at [311, 146] on button "Remove" at bounding box center [308, 143] width 26 height 12
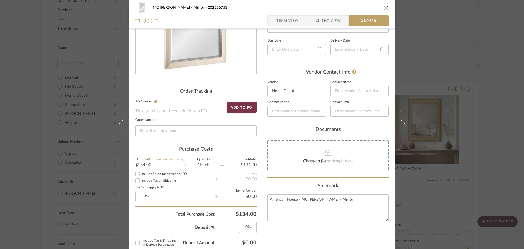
click at [384, 7] on icon "close" at bounding box center [386, 7] width 4 height 4
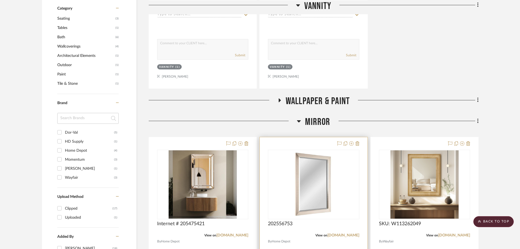
scroll to position [300, 0]
click at [359, 144] on icon at bounding box center [358, 143] width 4 height 4
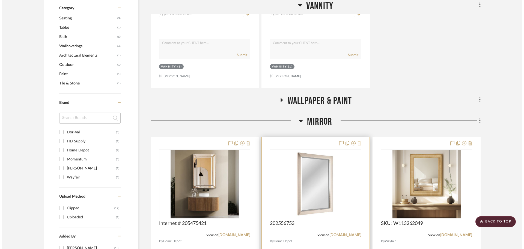
scroll to position [0, 0]
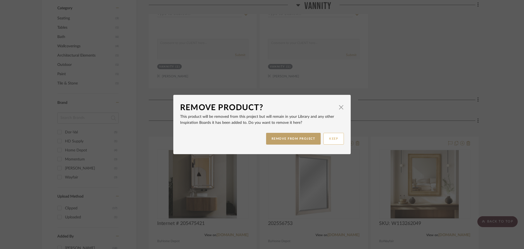
click at [334, 139] on button "KEEP" at bounding box center [334, 139] width 20 height 12
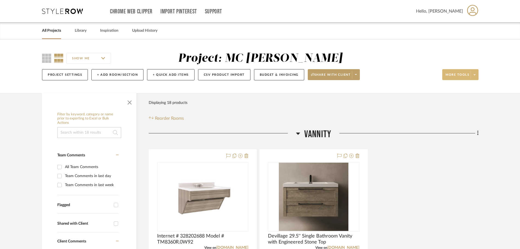
click at [475, 77] on span at bounding box center [475, 74] width 8 height 8
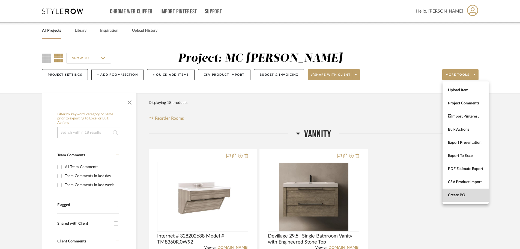
click at [456, 194] on span "Create PO" at bounding box center [465, 195] width 35 height 5
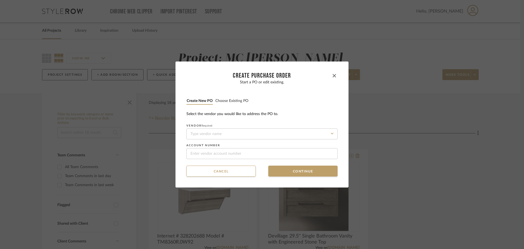
click at [224, 101] on button "Choose existing PO" at bounding box center [232, 100] width 34 height 5
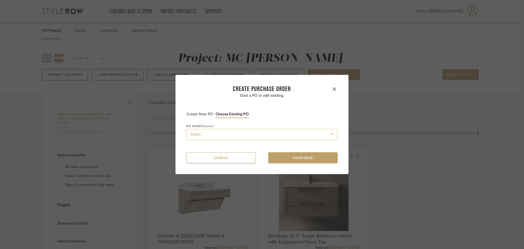
click at [227, 134] on input at bounding box center [261, 134] width 151 height 11
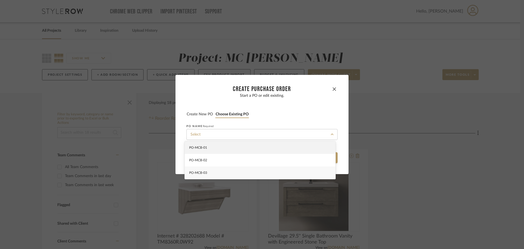
click at [231, 168] on div "PO-MCB-03" at bounding box center [260, 172] width 151 height 13
type input "PO-MCB-03"
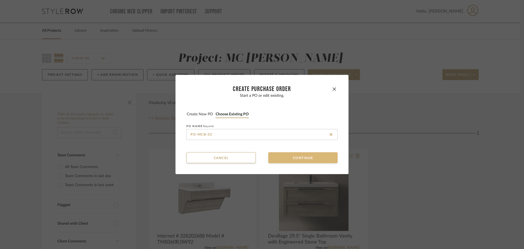
click at [286, 158] on button "Continue" at bounding box center [302, 157] width 69 height 11
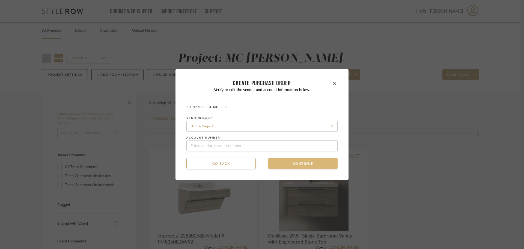
click at [283, 163] on button "Continue" at bounding box center [302, 163] width 69 height 11
click at [284, 163] on button "Continue" at bounding box center [302, 163] width 69 height 11
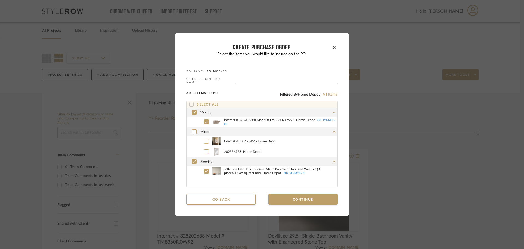
click at [205, 141] on icon at bounding box center [206, 141] width 3 height 2
click at [291, 200] on button "Continue" at bounding box center [302, 199] width 69 height 11
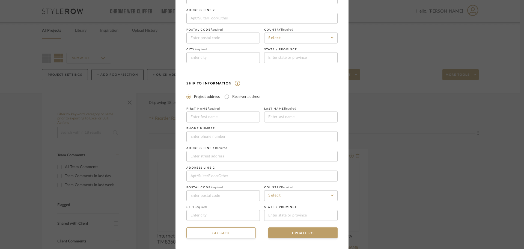
scroll to position [64, 0]
click at [293, 230] on button "UPDATE PO" at bounding box center [302, 232] width 69 height 11
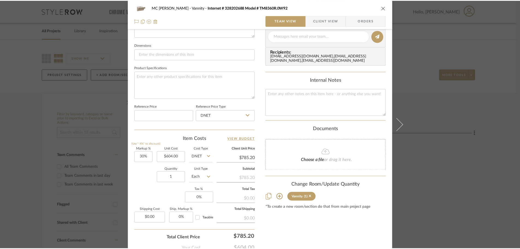
scroll to position [246, 0]
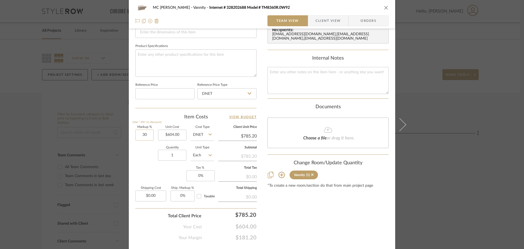
click at [150, 133] on input "30" at bounding box center [144, 134] width 18 height 11
type input "0%"
click at [191, 170] on fieldset "Tax % 0%" at bounding box center [200, 173] width 28 height 15
type input "$604.00"
click at [194, 174] on input "0" at bounding box center [200, 175] width 28 height 11
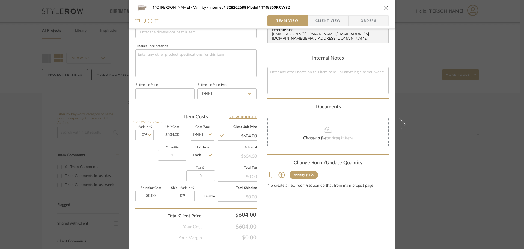
type input "6%"
click at [291, 208] on div "Content here copies to Client View - confirm visibility there. Show in Client D…" at bounding box center [328, 15] width 121 height 449
click at [384, 6] on icon "close" at bounding box center [386, 7] width 4 height 4
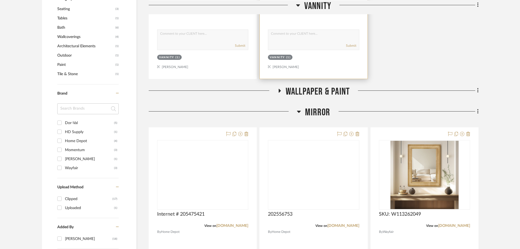
scroll to position [355, 0]
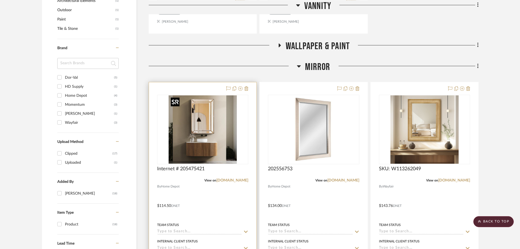
click at [191, 124] on img "0" at bounding box center [203, 129] width 68 height 68
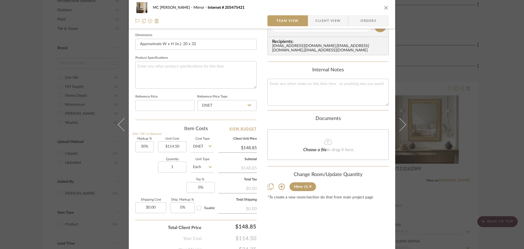
scroll to position [246, 0]
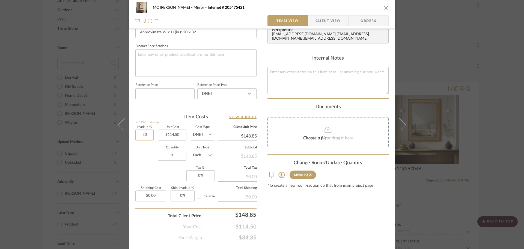
click at [141, 137] on input "30" at bounding box center [144, 134] width 18 height 11
drag, startPoint x: 144, startPoint y: 136, endPoint x: 129, endPoint y: 134, distance: 14.6
click at [129, 134] on div "MC [PERSON_NAME] Mirror Internet # 205475421 Team View Client View Orders Team-…" at bounding box center [262, 10] width 266 height 504
type input "0%"
type input "0"
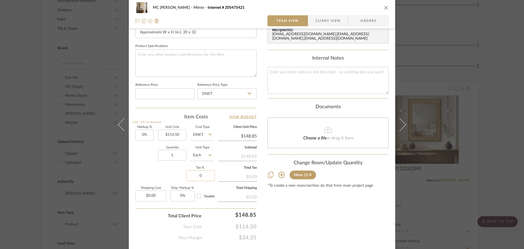
click at [197, 174] on input "0" at bounding box center [200, 175] width 28 height 11
type input "$114.50"
type input "6%"
click at [155, 176] on div "Markup % (Use "-X%" to discount) 0% Unit Cost $114.50 Cost Type DNET Client Uni…" at bounding box center [195, 166] width 121 height 80
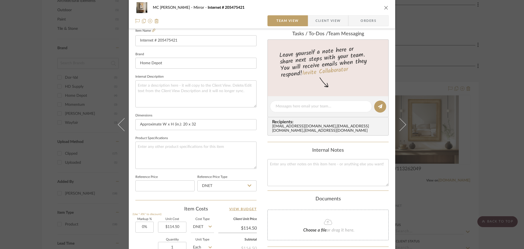
scroll to position [150, 0]
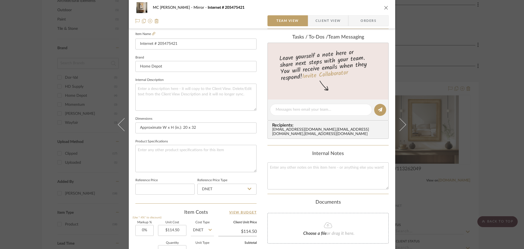
click at [384, 7] on icon "close" at bounding box center [386, 7] width 4 height 4
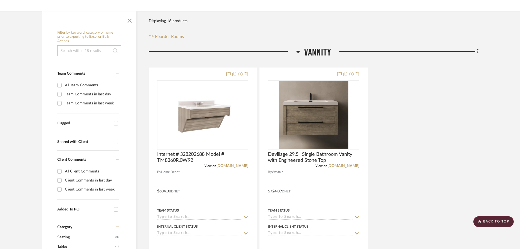
scroll to position [55, 0]
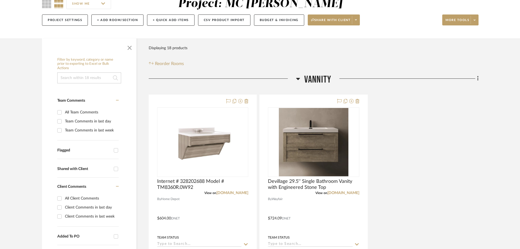
click at [295, 78] on div at bounding box center [222, 81] width 147 height 14
click at [296, 78] on icon at bounding box center [298, 78] width 4 height 7
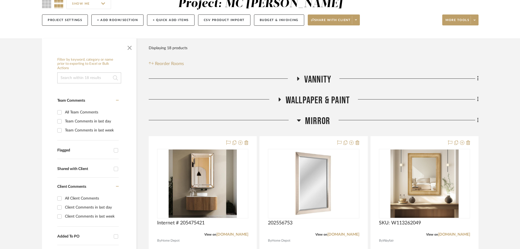
click at [300, 122] on icon at bounding box center [299, 120] width 4 height 7
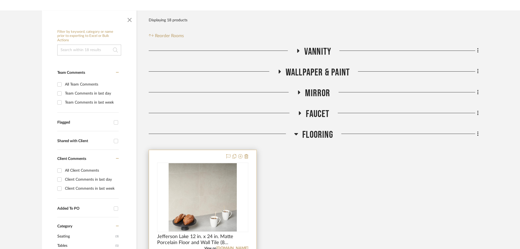
scroll to position [109, 0]
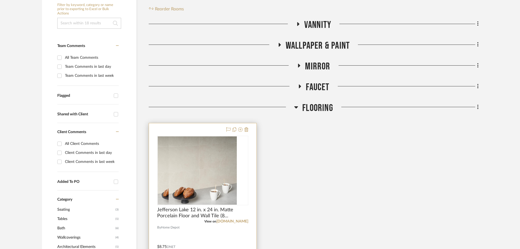
click at [185, 129] on div at bounding box center [203, 242] width 108 height 239
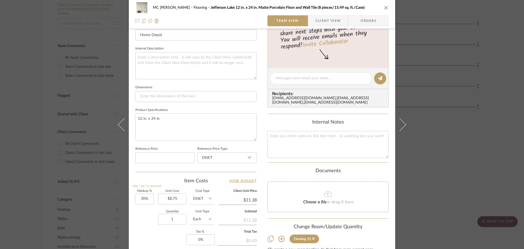
scroll to position [191, 0]
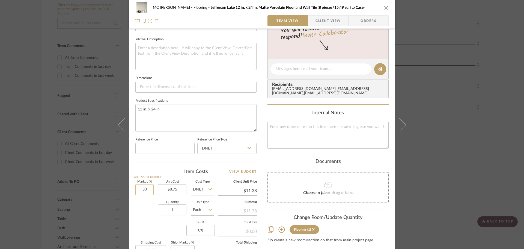
click at [142, 190] on input "30" at bounding box center [144, 189] width 18 height 11
type input "0%"
type input "0"
click at [190, 228] on input "0" at bounding box center [200, 230] width 28 height 11
type input "$8.75"
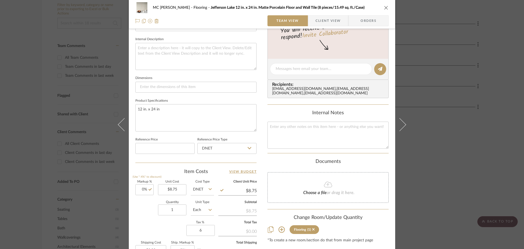
type input "6%"
click at [174, 229] on div "Markup % (Use "-X%" to discount) 0% Unit Cost $8.75 Cost Type DNET Client Unit …" at bounding box center [195, 220] width 121 height 80
click at [385, 10] on div "MC [PERSON_NAME] Flooring [GEOGRAPHIC_DATA] 12 in. x 24 in. Matte Porcelain Flo…" at bounding box center [261, 7] width 253 height 11
click at [384, 9] on icon "close" at bounding box center [386, 7] width 4 height 4
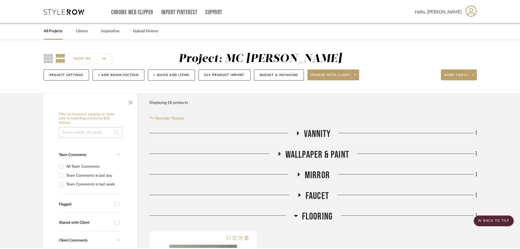
scroll to position [109, 0]
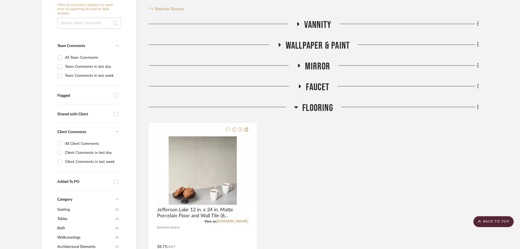
click at [296, 109] on icon at bounding box center [296, 107] width 4 height 7
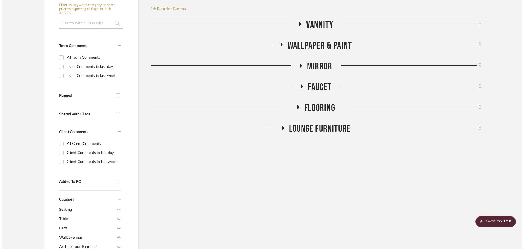
scroll to position [0, 0]
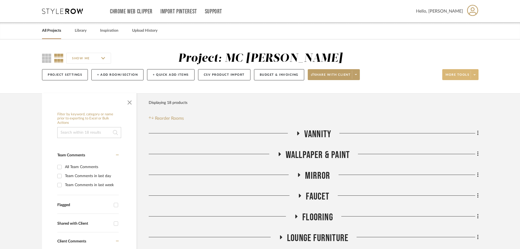
click at [475, 74] on icon at bounding box center [475, 74] width 2 height 3
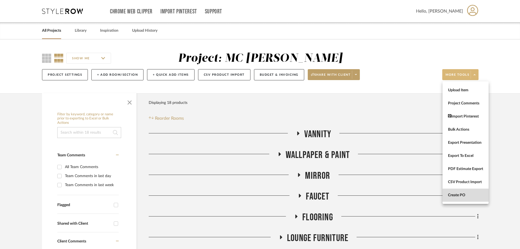
click at [458, 194] on span "Create PO" at bounding box center [465, 195] width 35 height 5
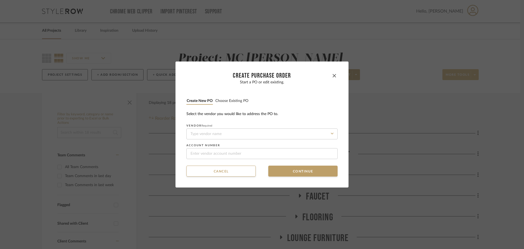
click at [230, 99] on button "Choose existing PO" at bounding box center [232, 100] width 34 height 5
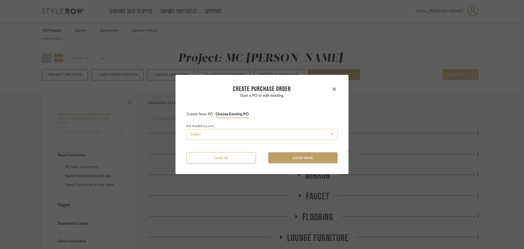
click at [230, 132] on input at bounding box center [261, 134] width 151 height 11
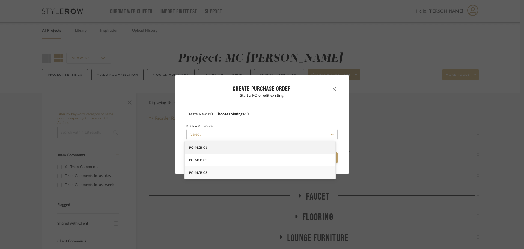
click at [238, 170] on div "PO-MCB-03" at bounding box center [260, 172] width 151 height 13
type input "PO-MCB-03"
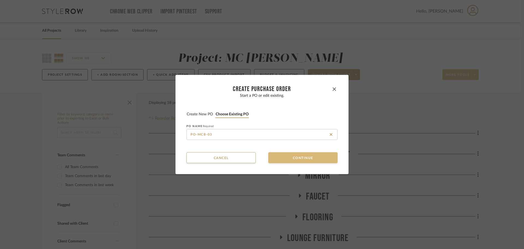
click at [282, 159] on button "Continue" at bounding box center [302, 157] width 69 height 11
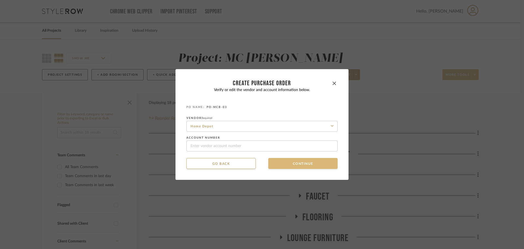
click at [282, 162] on button "Continue" at bounding box center [302, 163] width 69 height 11
click at [284, 163] on button "Continue" at bounding box center [302, 163] width 69 height 11
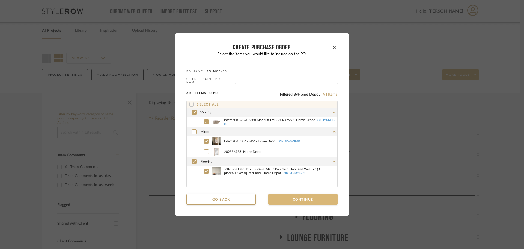
click at [299, 200] on button "Continue" at bounding box center [302, 199] width 69 height 11
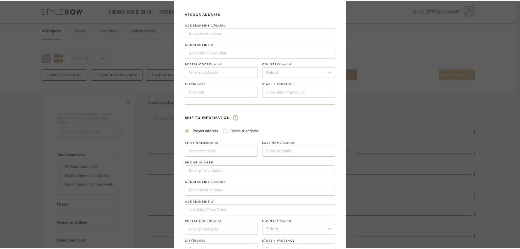
scroll to position [64, 0]
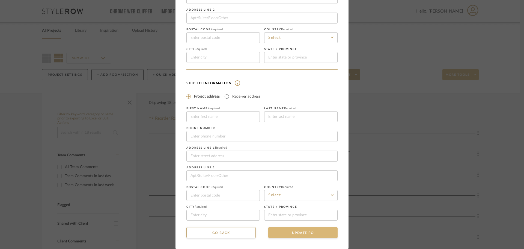
click at [313, 230] on button "UPDATE PO" at bounding box center [302, 232] width 69 height 11
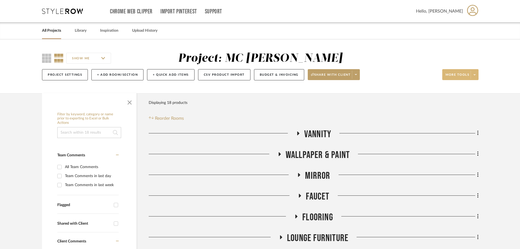
click at [280, 154] on icon at bounding box center [280, 154] width 2 height 4
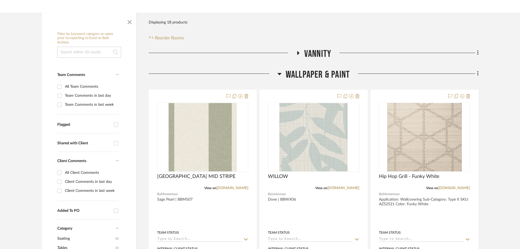
scroll to position [82, 0]
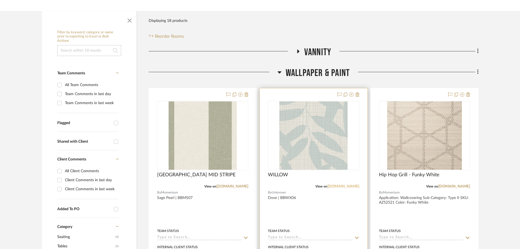
click at [343, 186] on link "[DOMAIN_NAME]" at bounding box center [344, 186] width 32 height 4
